Goal: Obtain resource: Download file/media

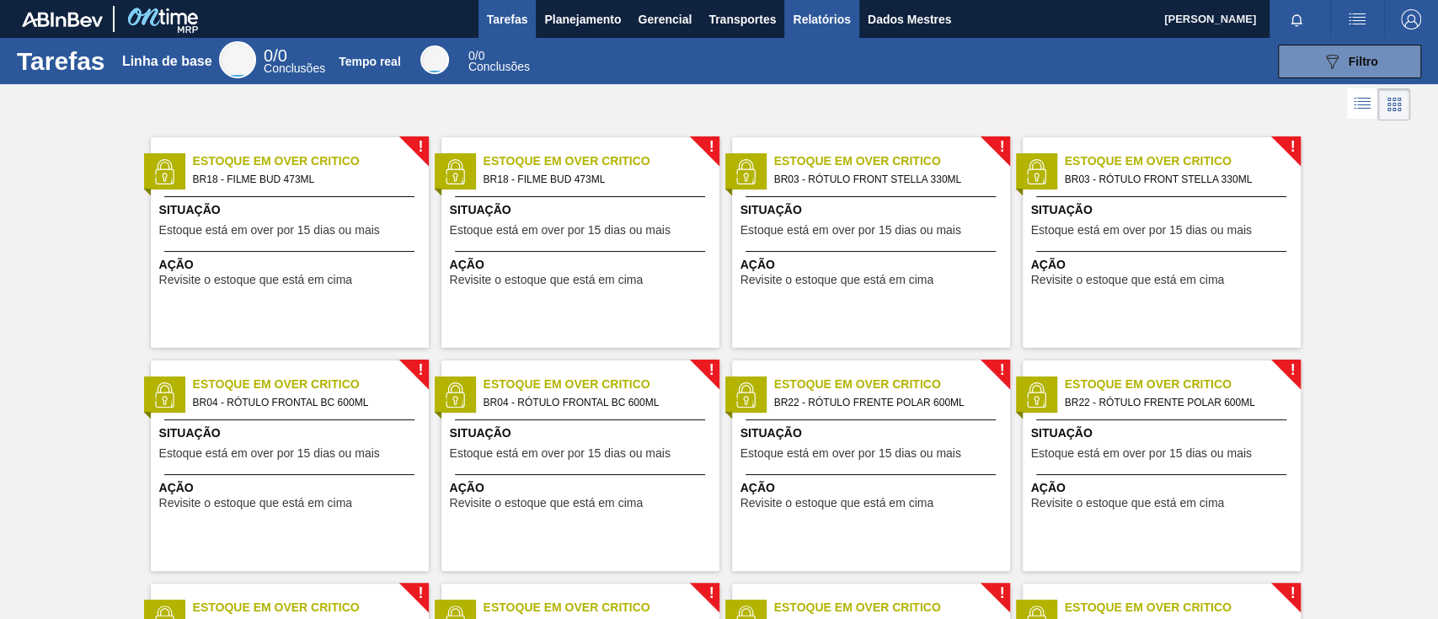
click at [807, 9] on font "Relatórios" at bounding box center [820, 19] width 57 height 20
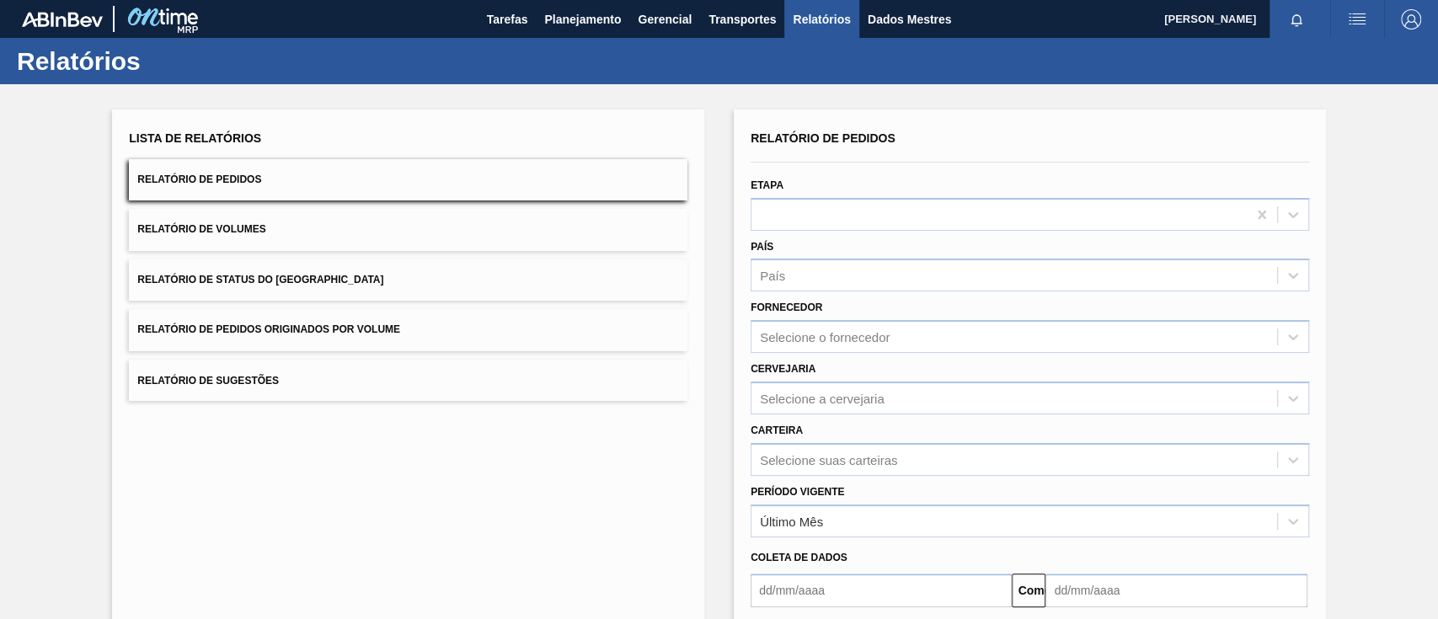
click at [364, 329] on font "Relatório de Pedidos Originados por Volume" at bounding box center [268, 330] width 263 height 12
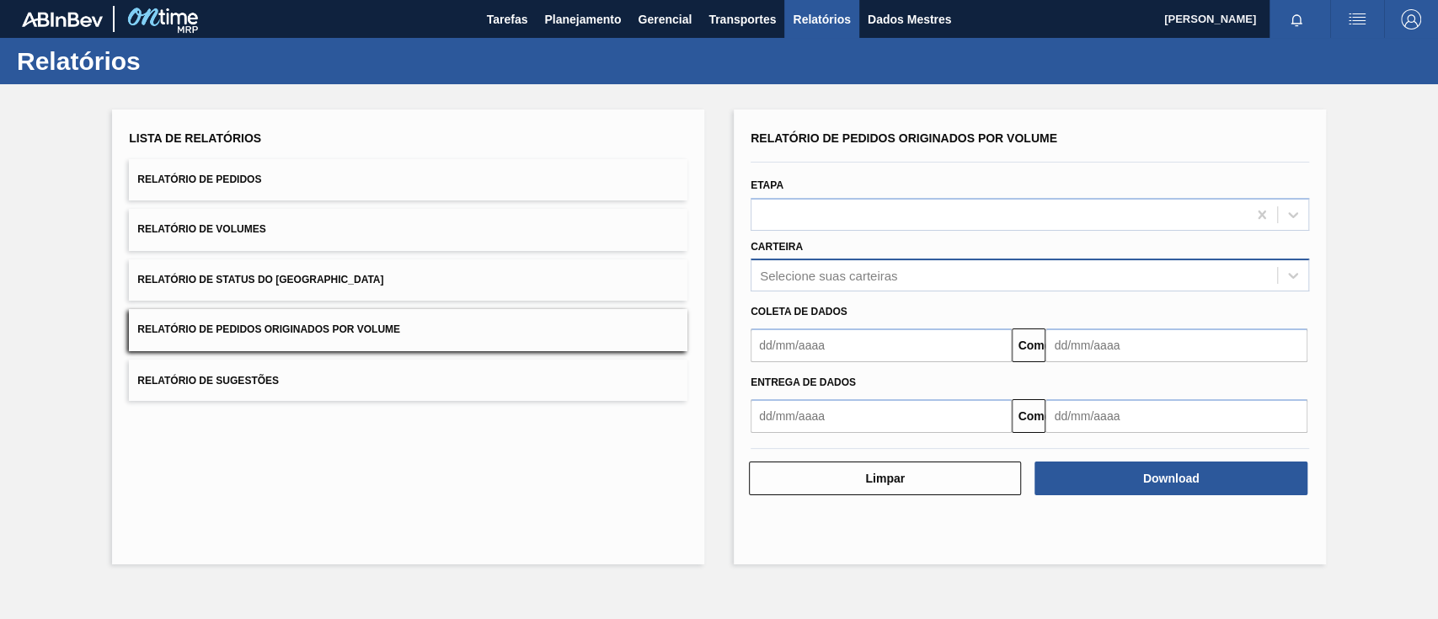
click at [909, 274] on div "Selecione suas carteiras" at bounding box center [1014, 276] width 526 height 24
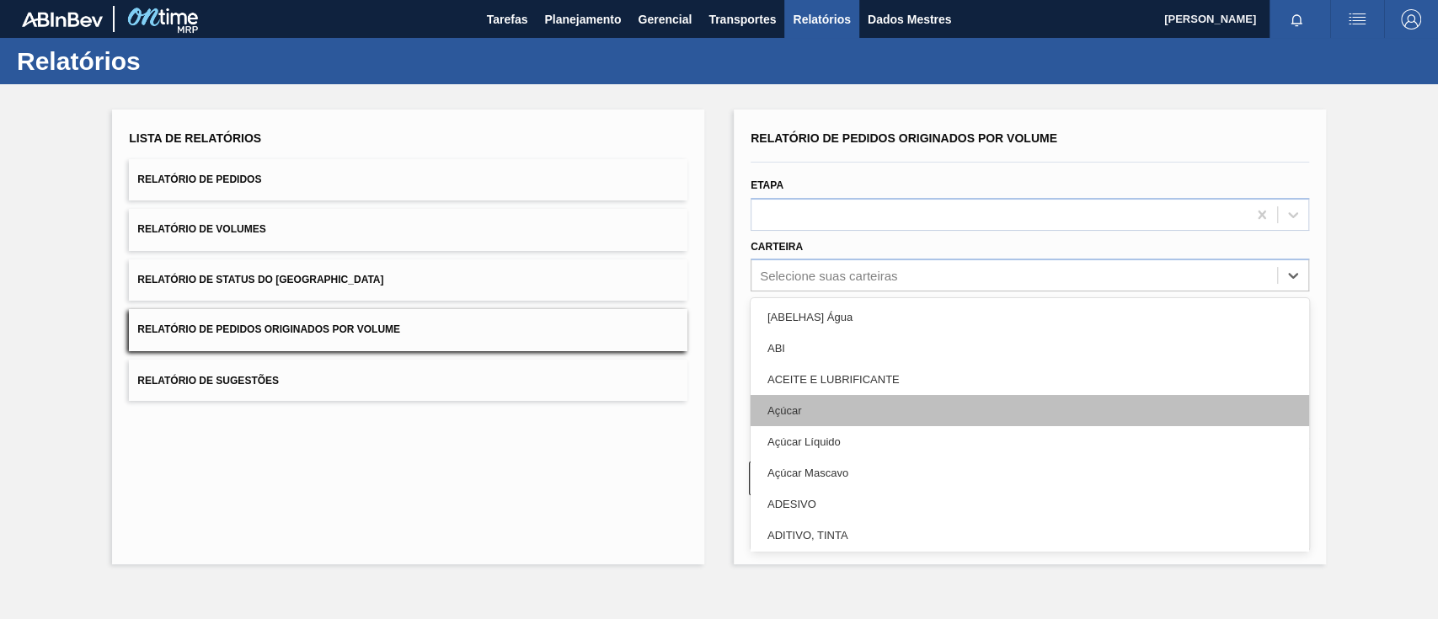
click at [804, 410] on div "Açúcar" at bounding box center [1029, 410] width 558 height 31
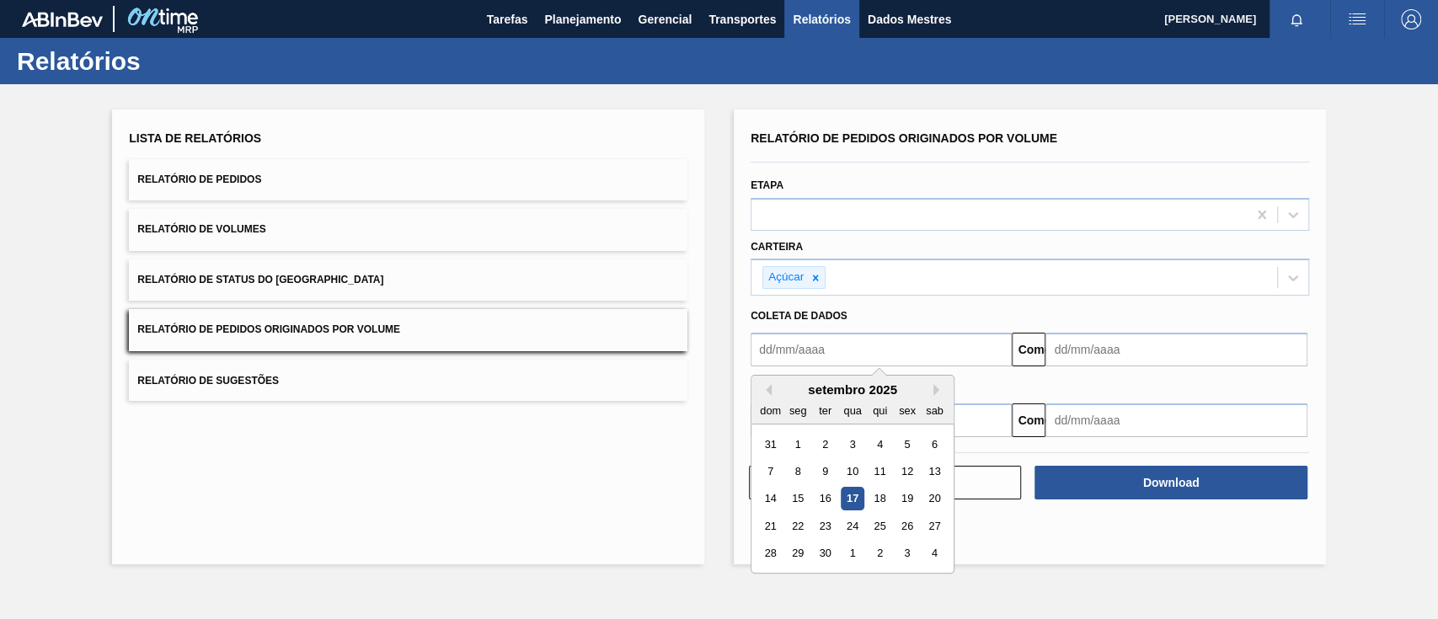
click at [825, 351] on input "text" at bounding box center [880, 350] width 261 height 34
click at [799, 439] on font "1" at bounding box center [798, 444] width 6 height 13
type input "[DATE]"
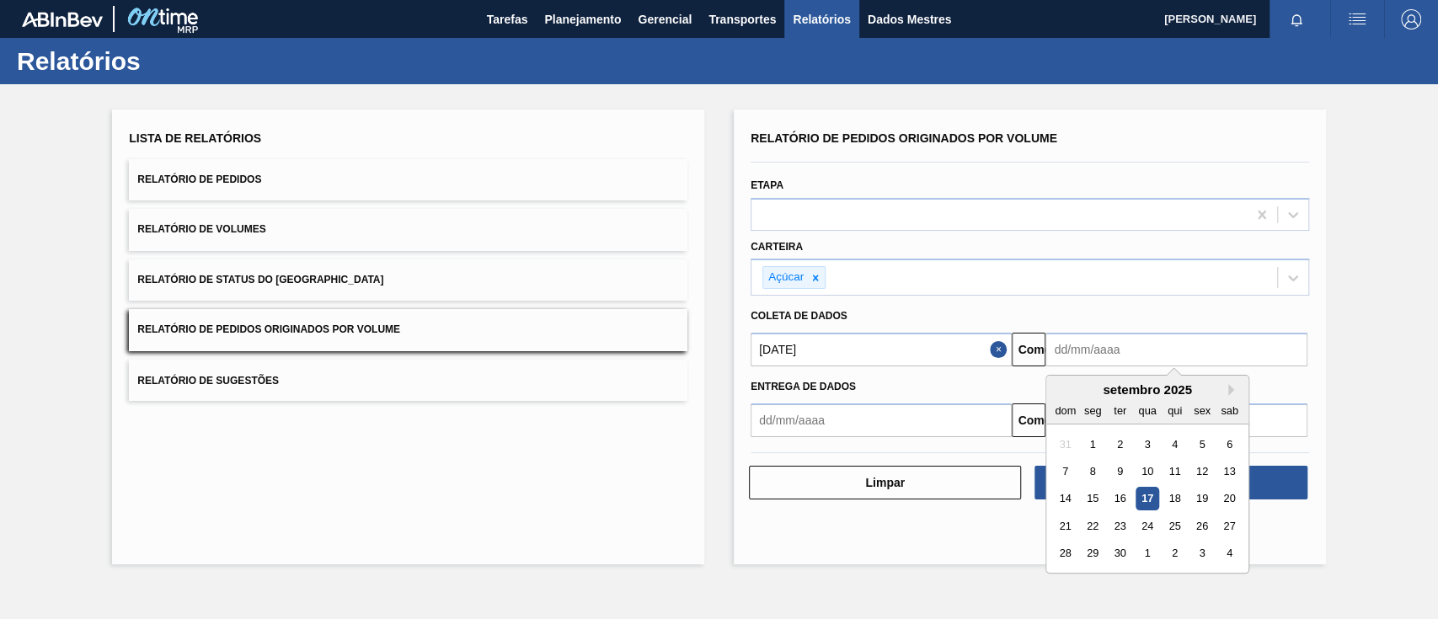
click at [1155, 342] on input "text" at bounding box center [1175, 350] width 261 height 34
click at [1091, 523] on font "22" at bounding box center [1092, 526] width 12 height 13
type input "[DATE]"
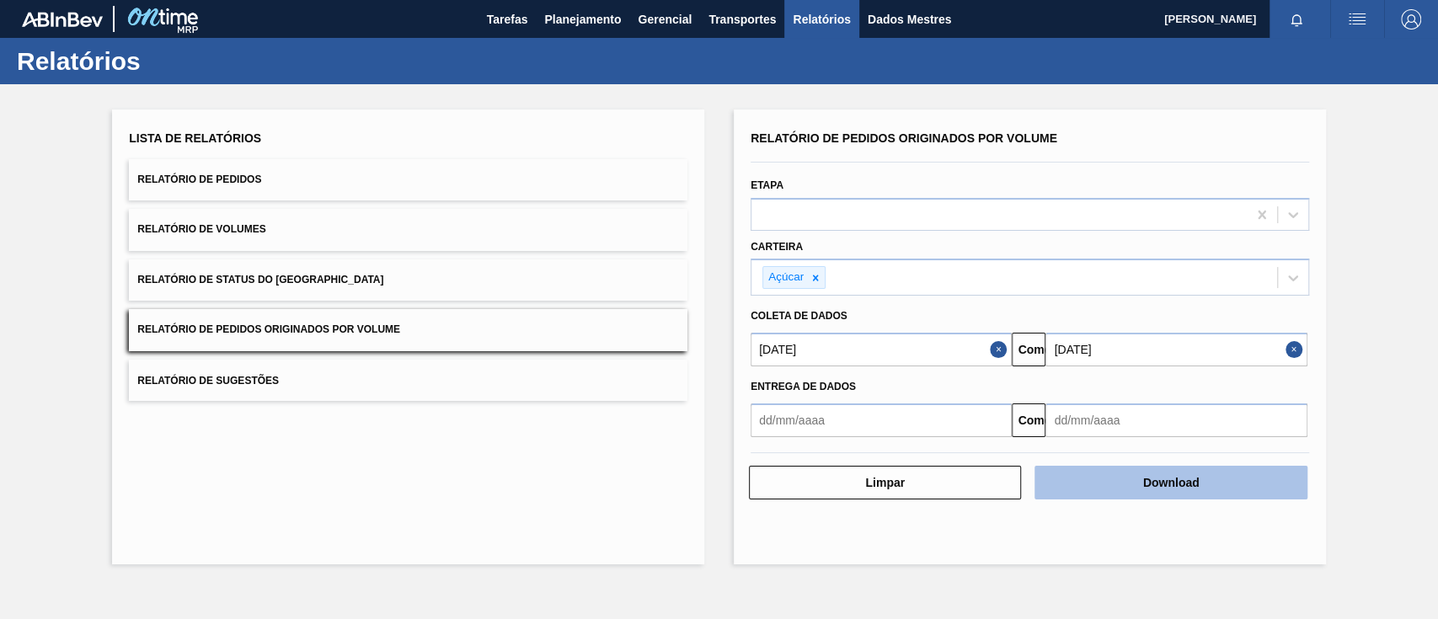
click at [1125, 488] on button "Download" at bounding box center [1170, 483] width 272 height 34
